Goal: Task Accomplishment & Management: Complete application form

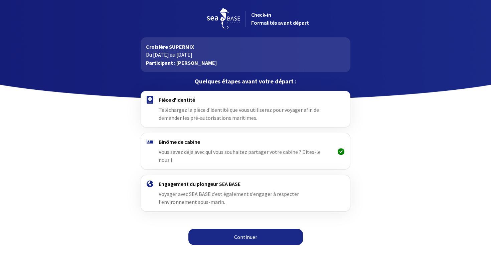
click at [247, 229] on link "Continuer" at bounding box center [245, 237] width 114 height 16
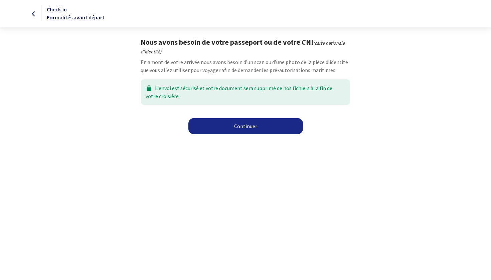
click at [248, 125] on link "Continuer" at bounding box center [245, 126] width 114 height 16
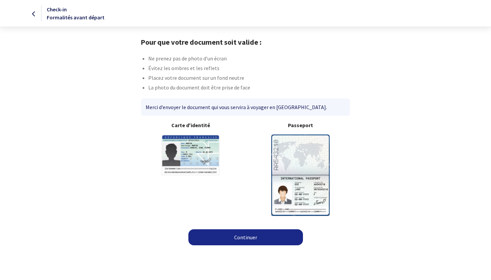
click at [295, 174] on img at bounding box center [300, 175] width 58 height 81
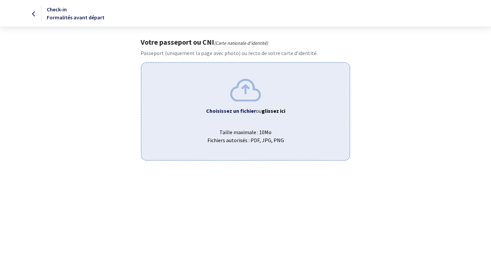
click at [244, 90] on img at bounding box center [245, 90] width 31 height 22
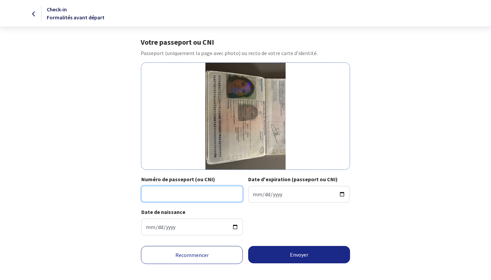
click at [156, 196] on input "Numéro de passeport (ou CNI)" at bounding box center [191, 194] width 101 height 16
type input "16DP10210"
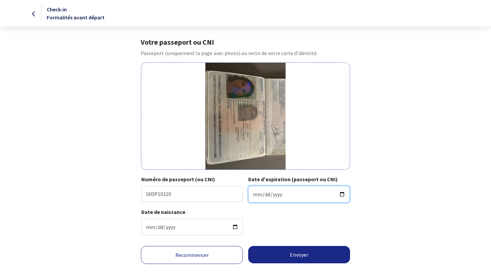
click at [255, 194] on input "Date d'expiration (passeport ou CNI)" at bounding box center [298, 194] width 101 height 17
type input "[DATE]"
click at [316, 261] on button "Envoyer" at bounding box center [299, 254] width 102 height 17
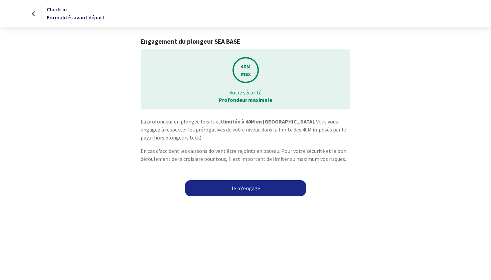
click at [247, 187] on link "Je m'engage" at bounding box center [245, 188] width 121 height 16
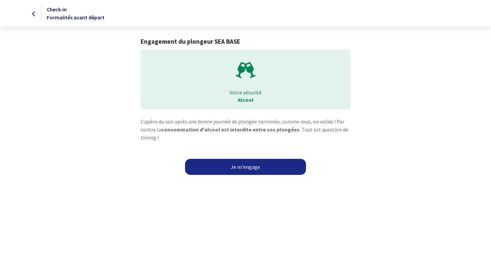
click at [246, 170] on link "Je m'engage" at bounding box center [245, 167] width 121 height 16
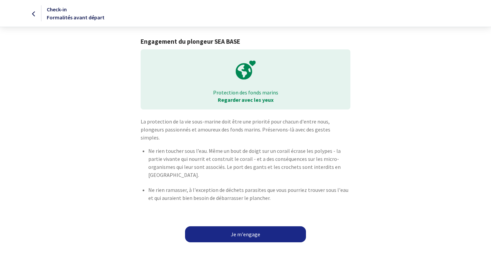
click at [241, 226] on link "Je m'engage" at bounding box center [245, 234] width 121 height 16
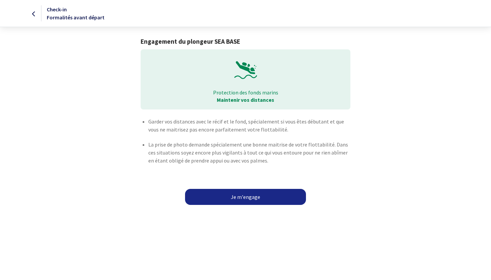
click at [245, 197] on link "Je m'engage" at bounding box center [245, 197] width 121 height 16
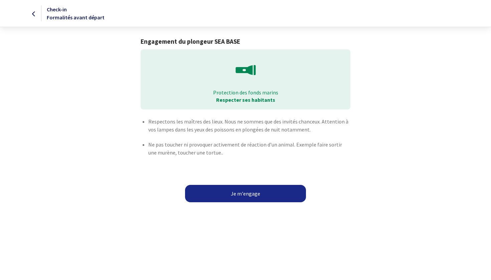
click at [244, 193] on button "Je m'engage" at bounding box center [245, 193] width 121 height 17
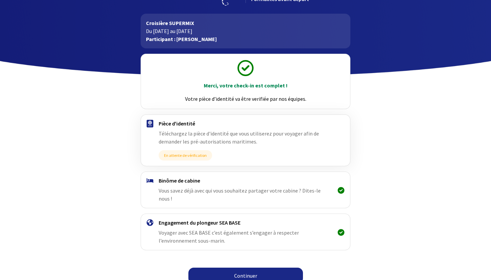
scroll to position [23, 0]
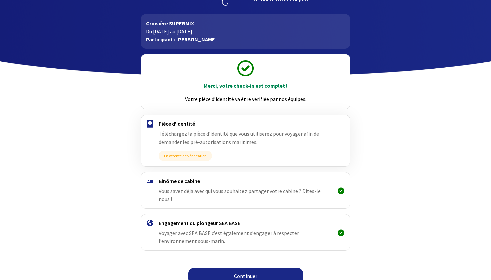
click at [242, 268] on link "Continuer" at bounding box center [245, 276] width 114 height 16
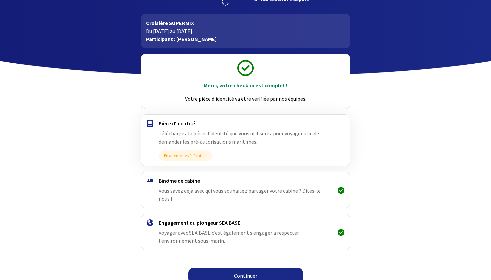
scroll to position [23, 0]
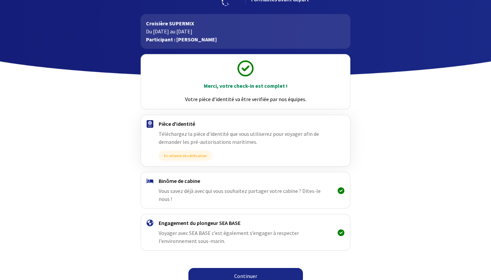
click at [238, 269] on link "Continuer" at bounding box center [245, 276] width 114 height 16
